Goal: Task Accomplishment & Management: Manage account settings

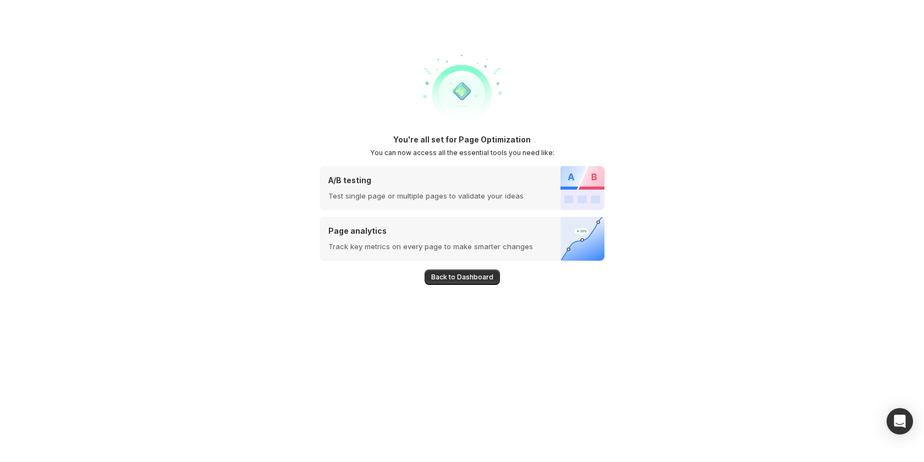
click at [469, 274] on span "Back to Dashboard" at bounding box center [462, 277] width 62 height 9
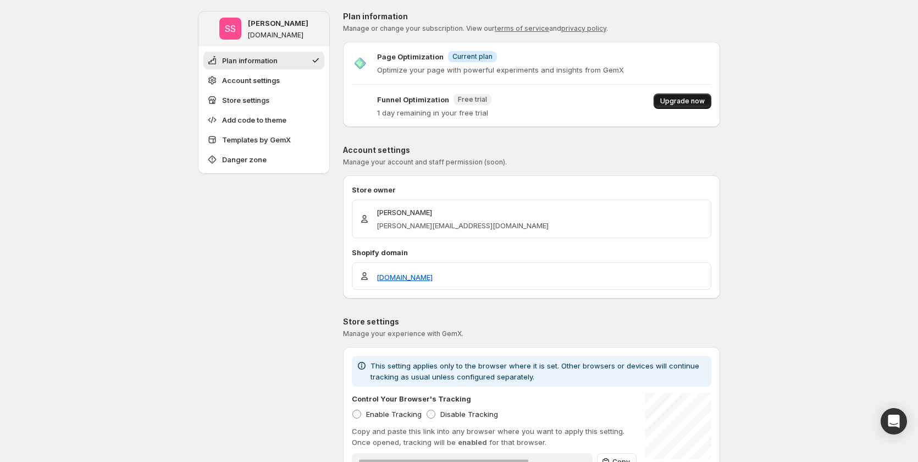
click at [690, 100] on span "Upgrade now" at bounding box center [682, 101] width 45 height 9
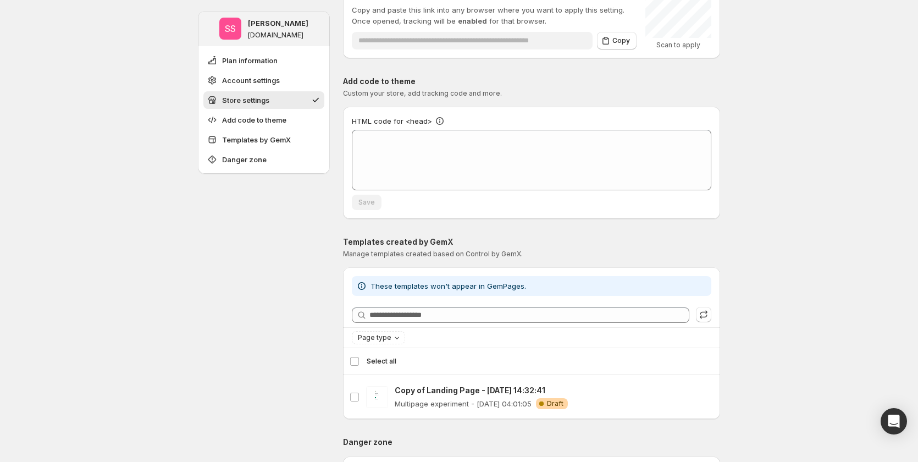
scroll to position [440, 0]
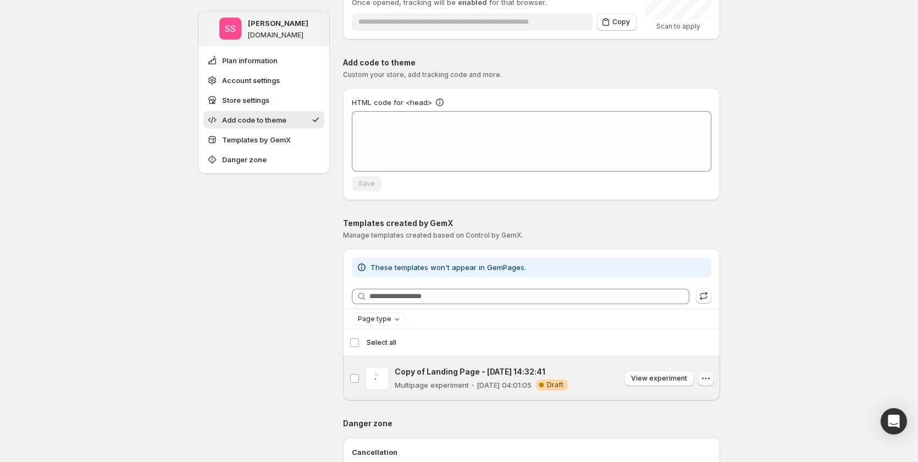
click at [706, 375] on icon "button" at bounding box center [706, 378] width 11 height 11
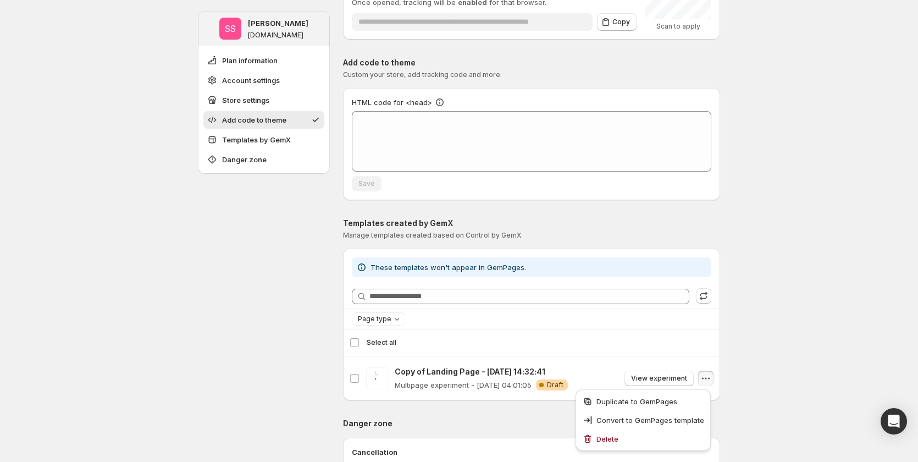
click at [772, 262] on div "SS Sandy Sandy gp7-global-style-stg.myshopify.com Plan information Account sett…" at bounding box center [459, 220] width 918 height 1320
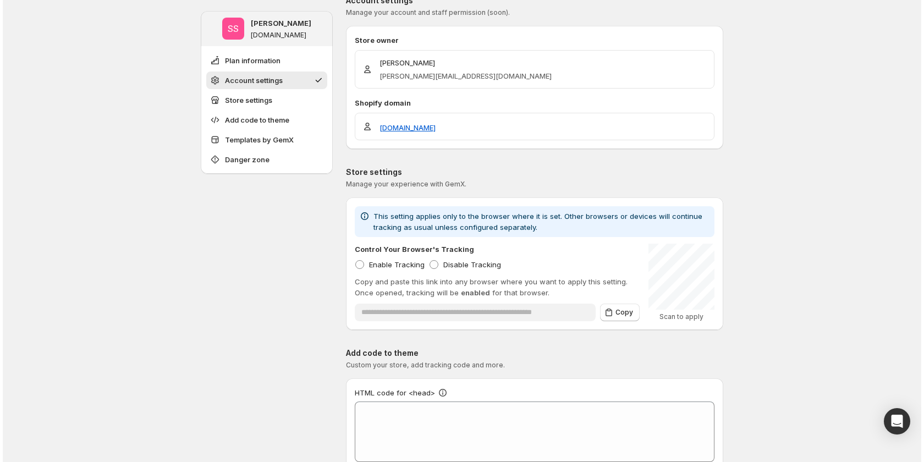
scroll to position [0, 0]
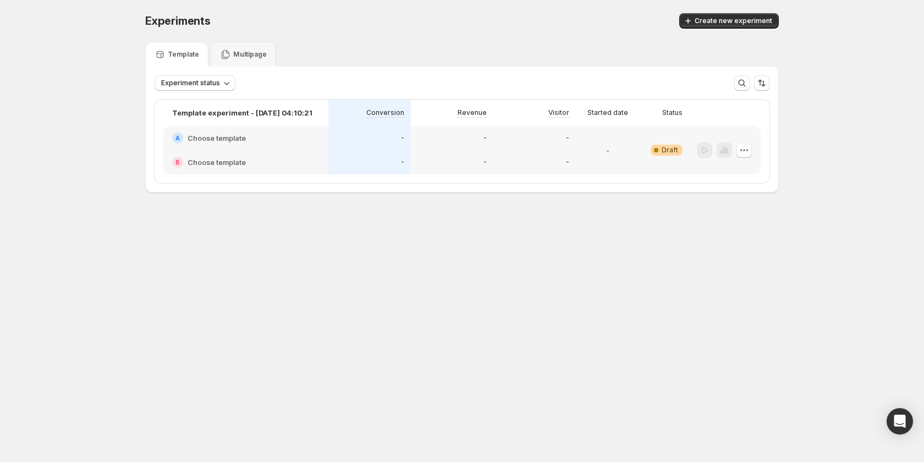
click at [541, 150] on div "-" at bounding box center [534, 138] width 82 height 24
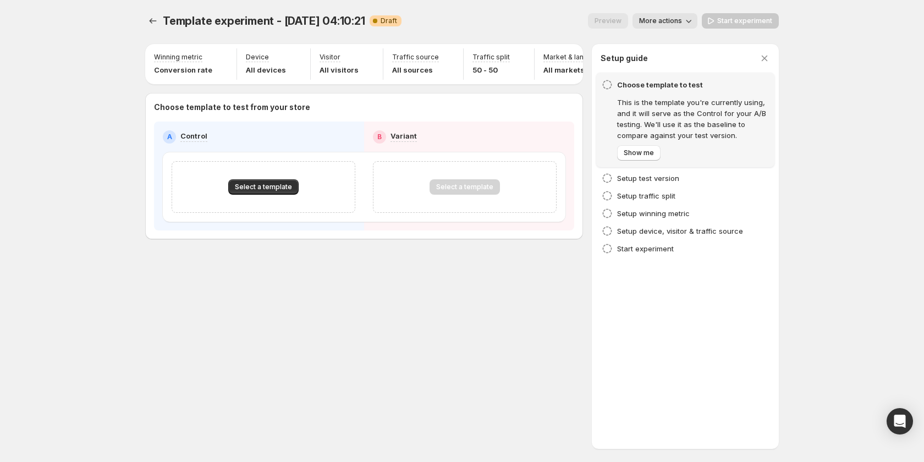
click at [144, 22] on div "Template experiment - Jan 2, 04:10:21. This page is ready Template experiment -…" at bounding box center [462, 149] width 660 height 299
click at [149, 23] on icon "Experiments" at bounding box center [152, 20] width 11 height 11
